Goal: Find contact information: Find contact information

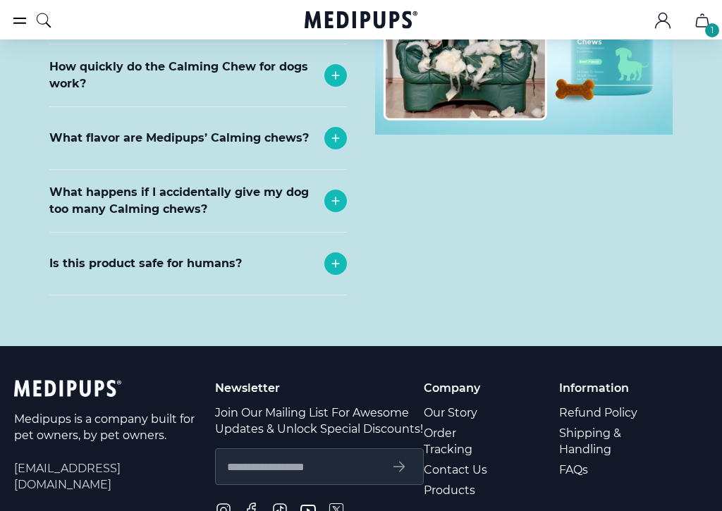
scroll to position [6426, 0]
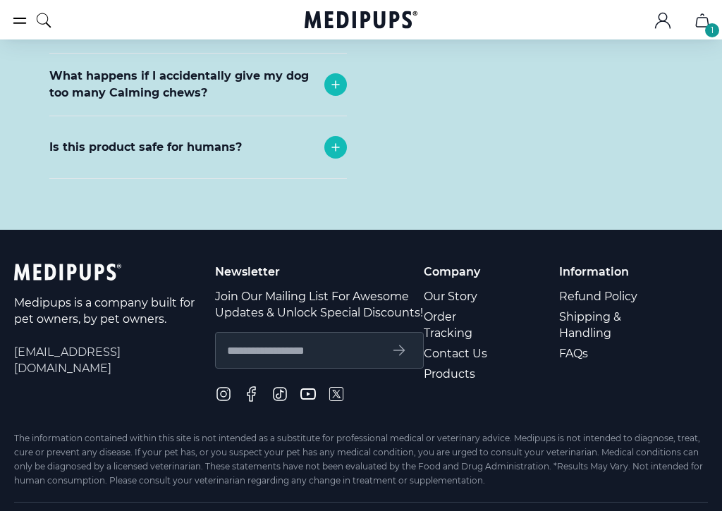
click at [443, 343] on link "Contact Us" at bounding box center [466, 353] width 85 height 20
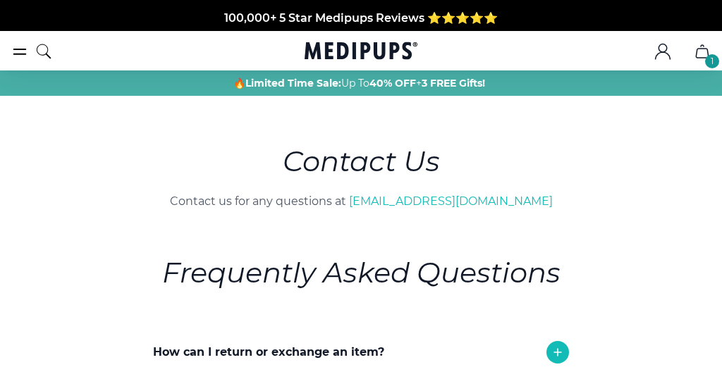
click at [443, 202] on link "[EMAIL_ADDRESS][DOMAIN_NAME]" at bounding box center [451, 201] width 204 height 13
click at [14, 56] on icon "burger-menu" at bounding box center [19, 51] width 17 height 17
click at [11, 53] on icon "burger-menu" at bounding box center [19, 51] width 17 height 17
click at [701, 58] on icon "cart" at bounding box center [702, 51] width 12 height 13
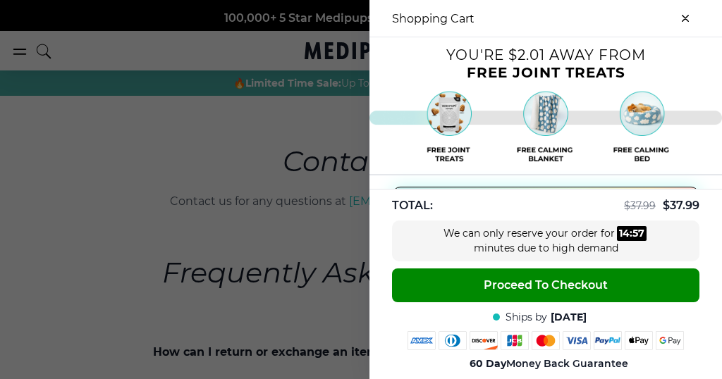
click at [388, 109] on img at bounding box center [545, 121] width 317 height 73
click at [123, 175] on div at bounding box center [361, 189] width 722 height 379
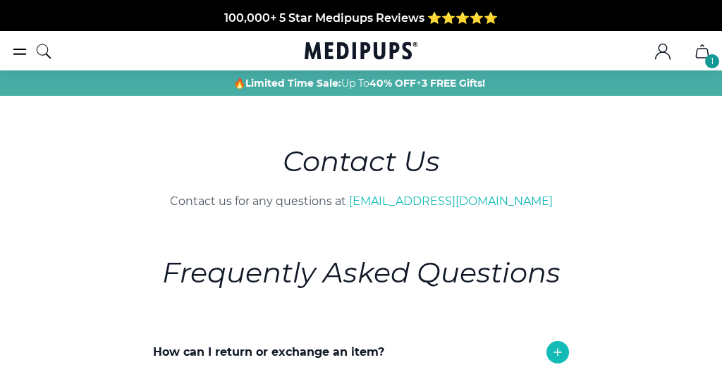
click at [16, 60] on button "burger-menu" at bounding box center [19, 51] width 17 height 17
click at [359, 55] on icon "Medipups" at bounding box center [360, 50] width 113 height 21
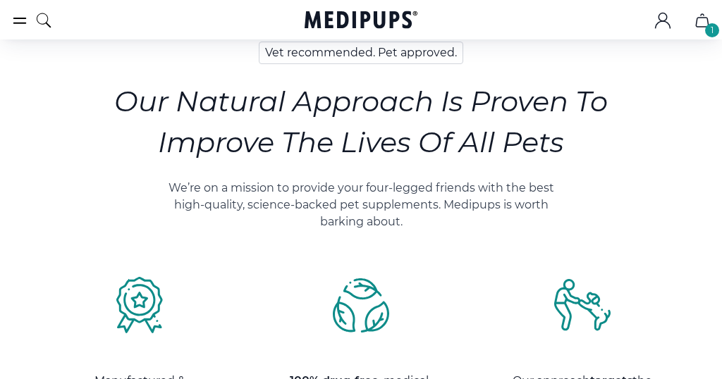
scroll to position [1639, 0]
